Goal: Transaction & Acquisition: Purchase product/service

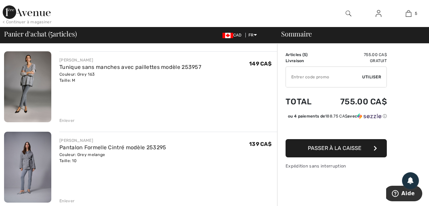
scroll to position [35, 0]
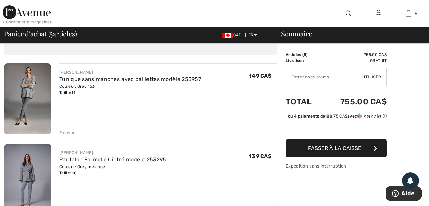
click at [70, 132] on div "Enlever" at bounding box center [66, 133] width 15 height 6
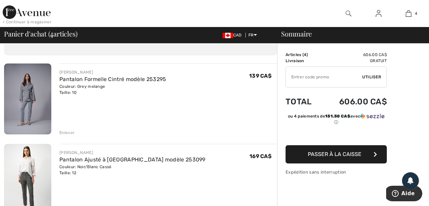
click at [65, 133] on div "Enlever" at bounding box center [66, 133] width 15 height 6
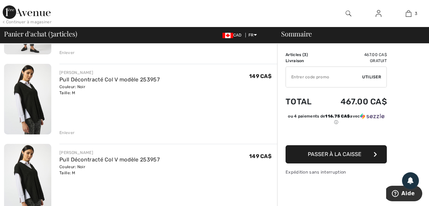
scroll to position [114, 0]
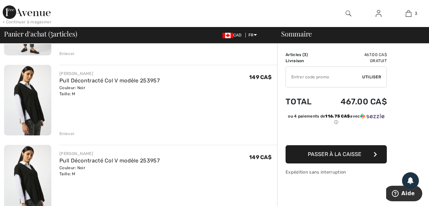
click at [64, 133] on div "Enlever" at bounding box center [66, 134] width 15 height 6
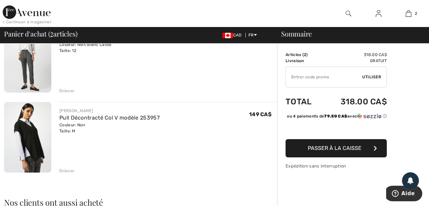
scroll to position [68, 0]
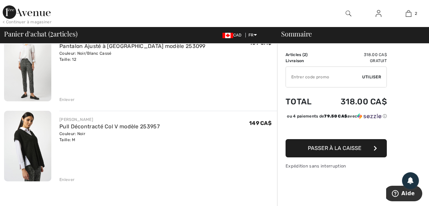
click at [25, 75] on img at bounding box center [27, 65] width 47 height 71
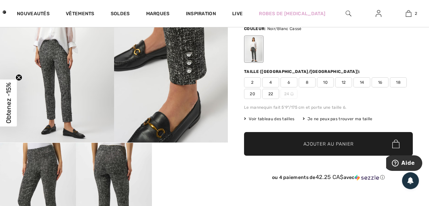
scroll to position [91, 0]
